Goal: Complete application form

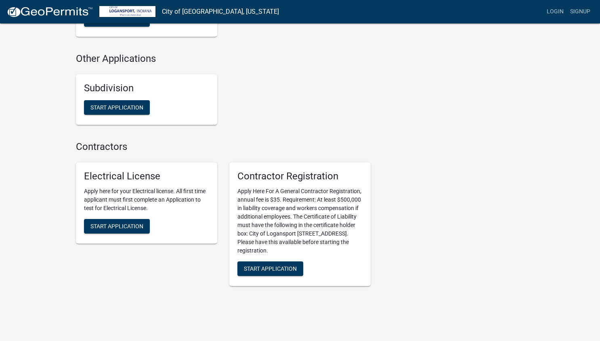
scroll to position [780, 0]
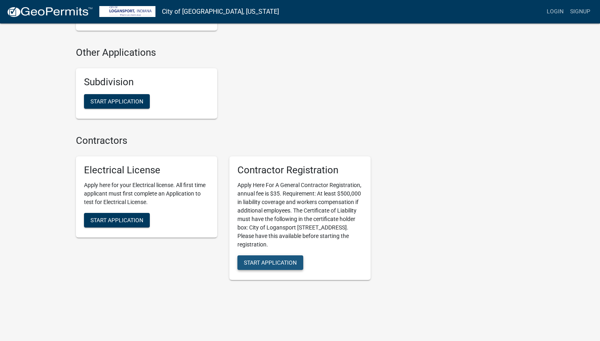
click at [278, 259] on span "Start Application" at bounding box center [270, 262] width 53 height 6
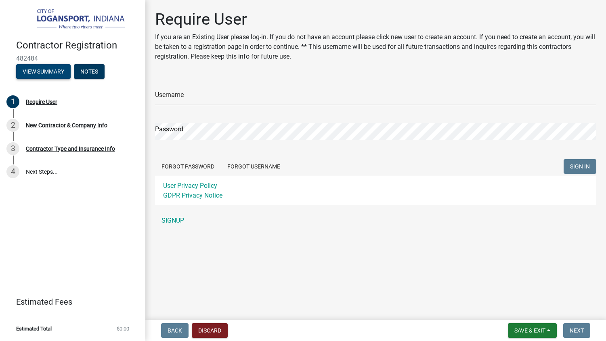
click at [57, 74] on button "View Summary" at bounding box center [43, 71] width 54 height 15
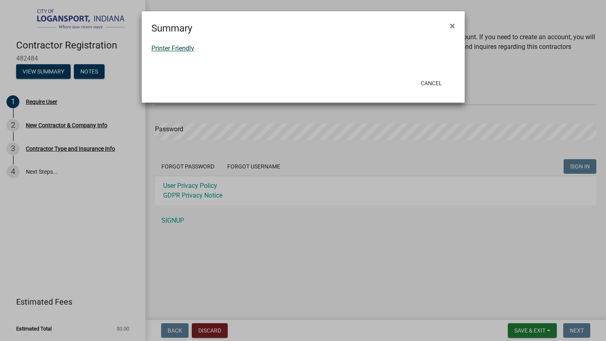
click at [174, 50] on link "Printer Friendly" at bounding box center [172, 48] width 43 height 8
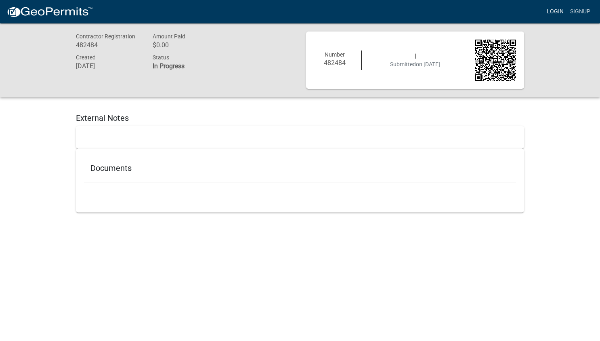
click at [554, 7] on link "Login" at bounding box center [554, 11] width 23 height 15
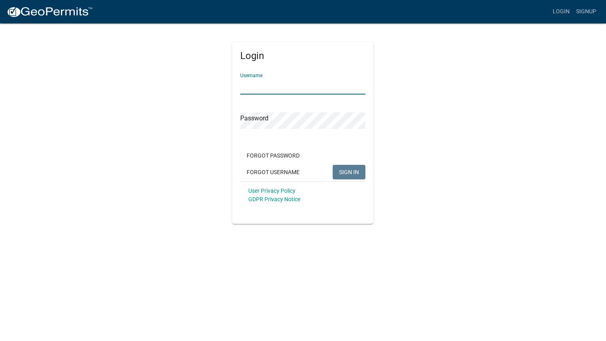
click at [278, 90] on input "Username" at bounding box center [302, 86] width 125 height 17
type input "RYoder"
click at [333, 165] on button "SIGN IN" at bounding box center [349, 172] width 33 height 15
